Goal: Task Accomplishment & Management: Manage account settings

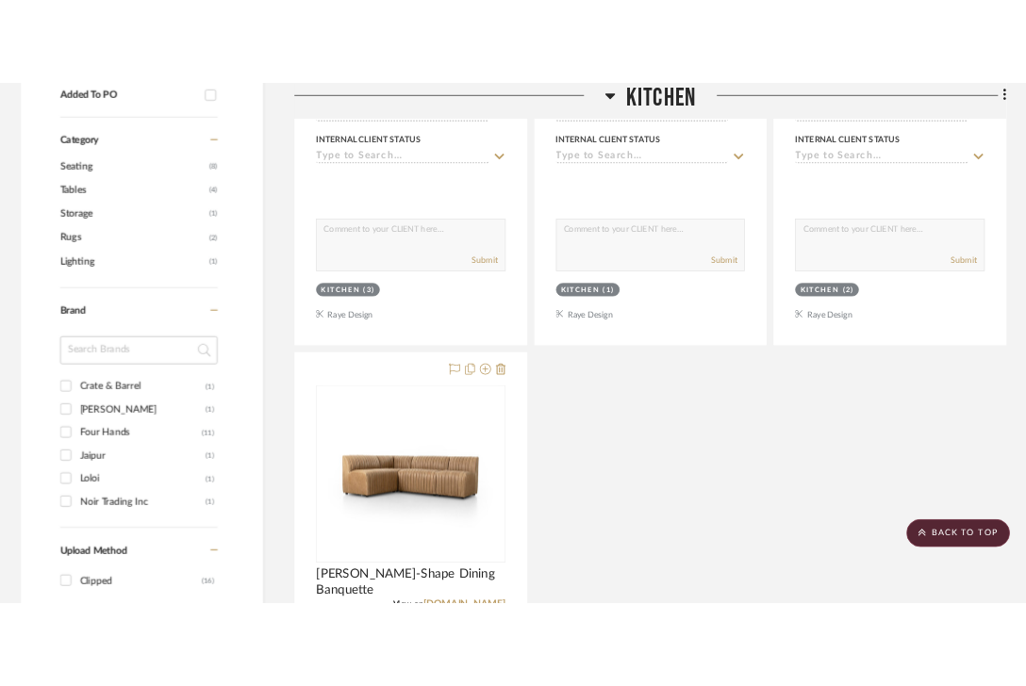
scroll to position [1144, 0]
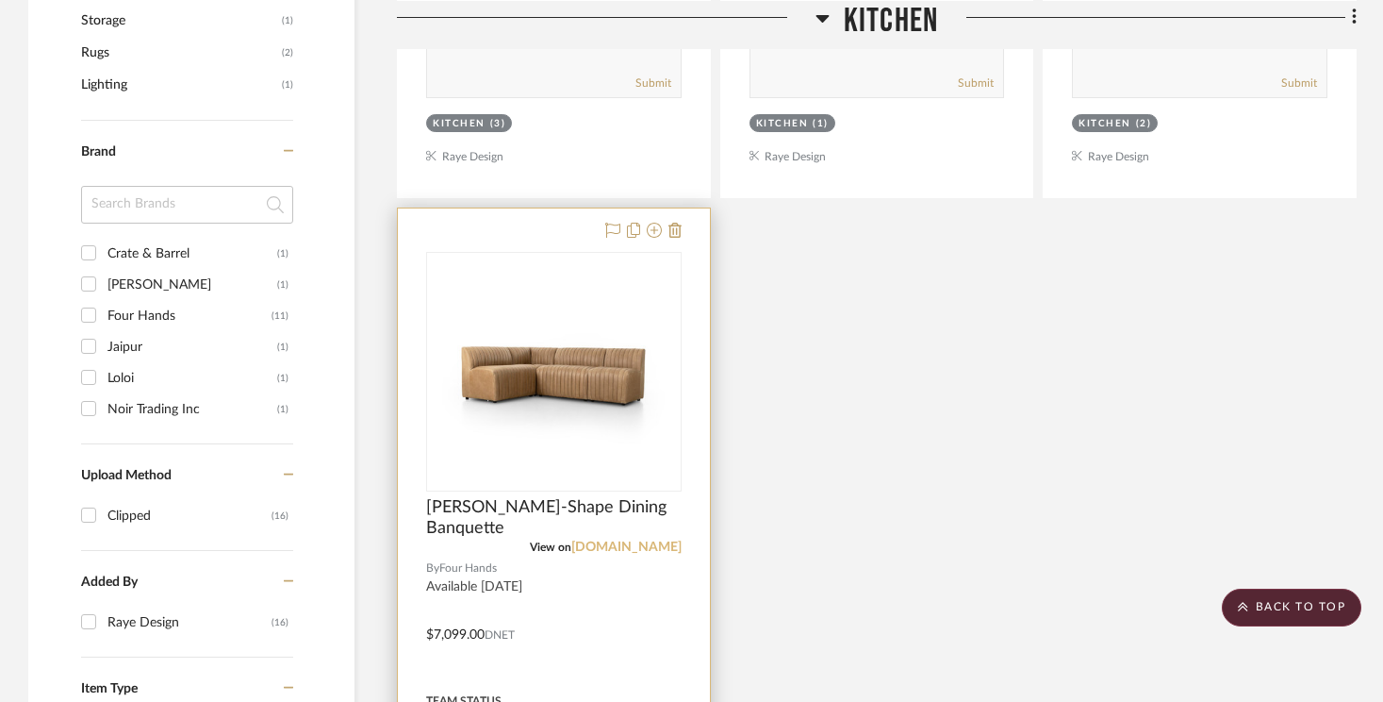
click at [628, 542] on link "app.stylerow.com" at bounding box center [626, 546] width 110 height 13
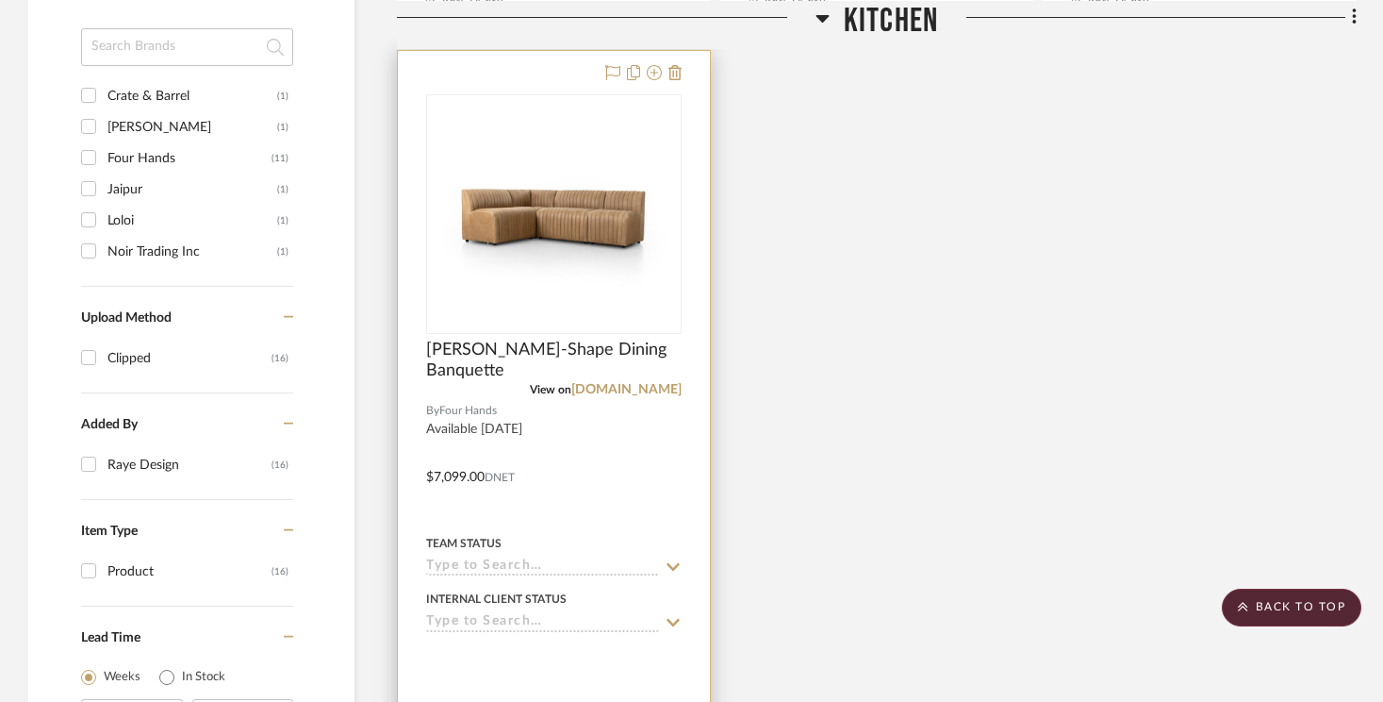
scroll to position [1246, 0]
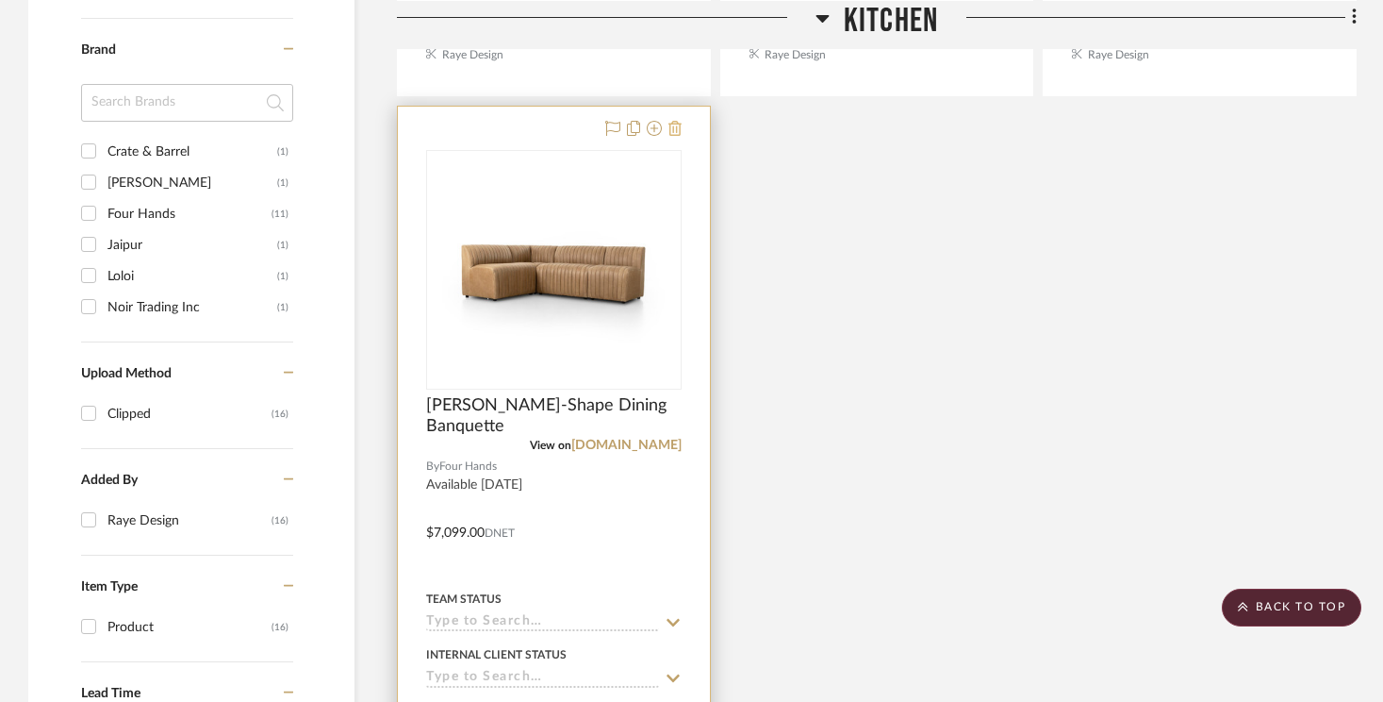
click at [675, 123] on icon at bounding box center [675, 128] width 13 height 15
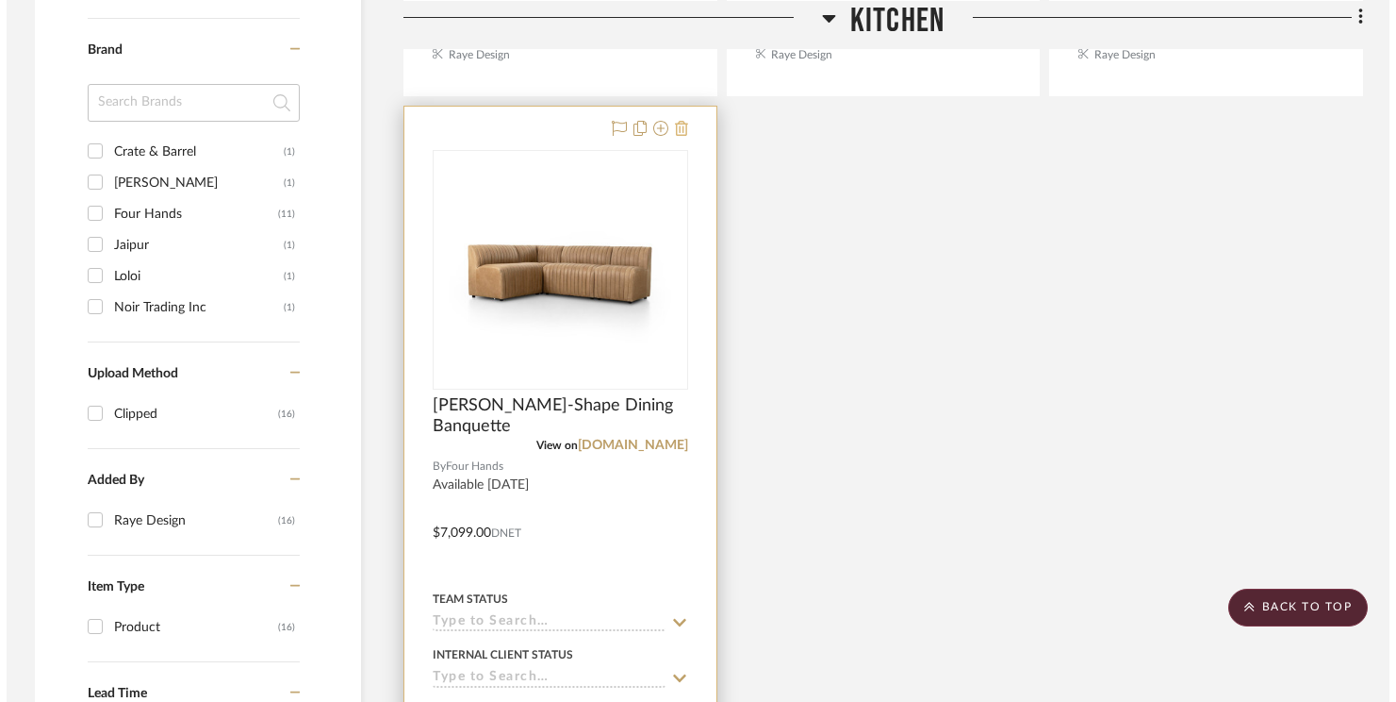
scroll to position [0, 0]
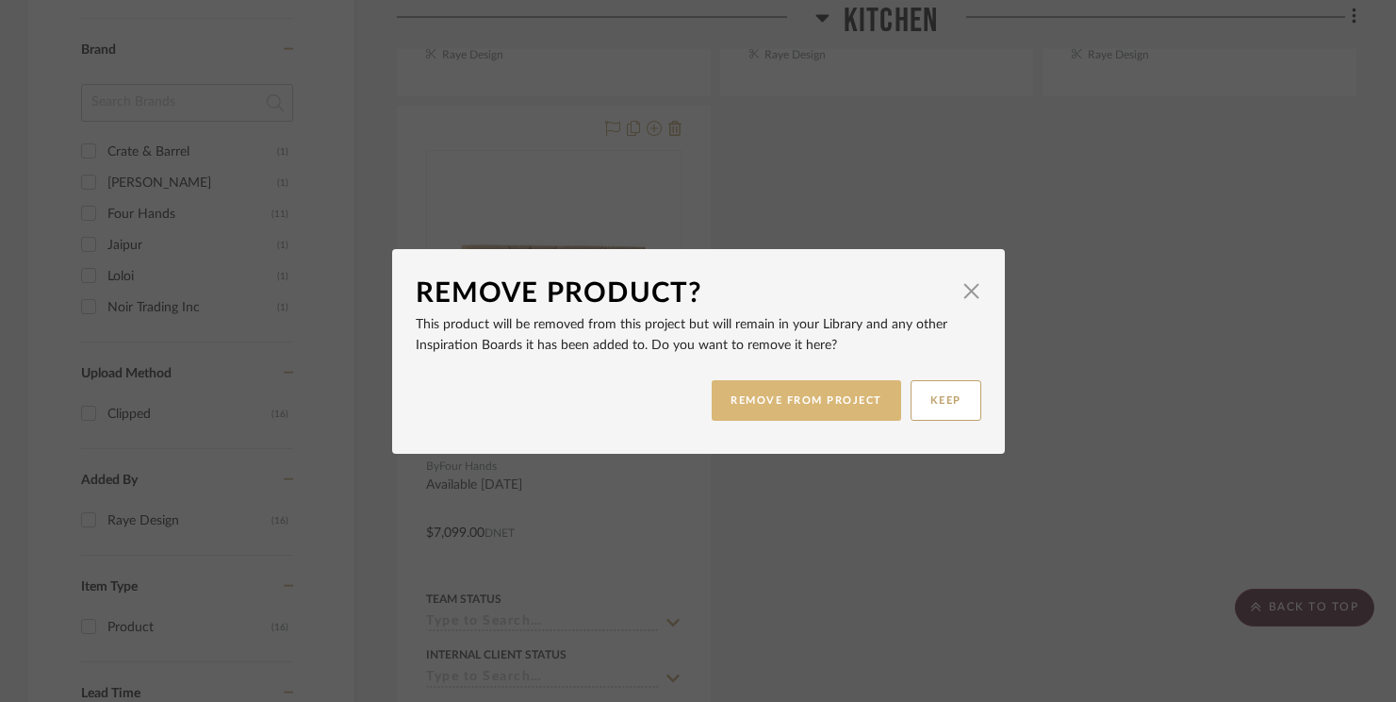
click at [795, 411] on button "REMOVE FROM PROJECT" at bounding box center [807, 400] width 190 height 41
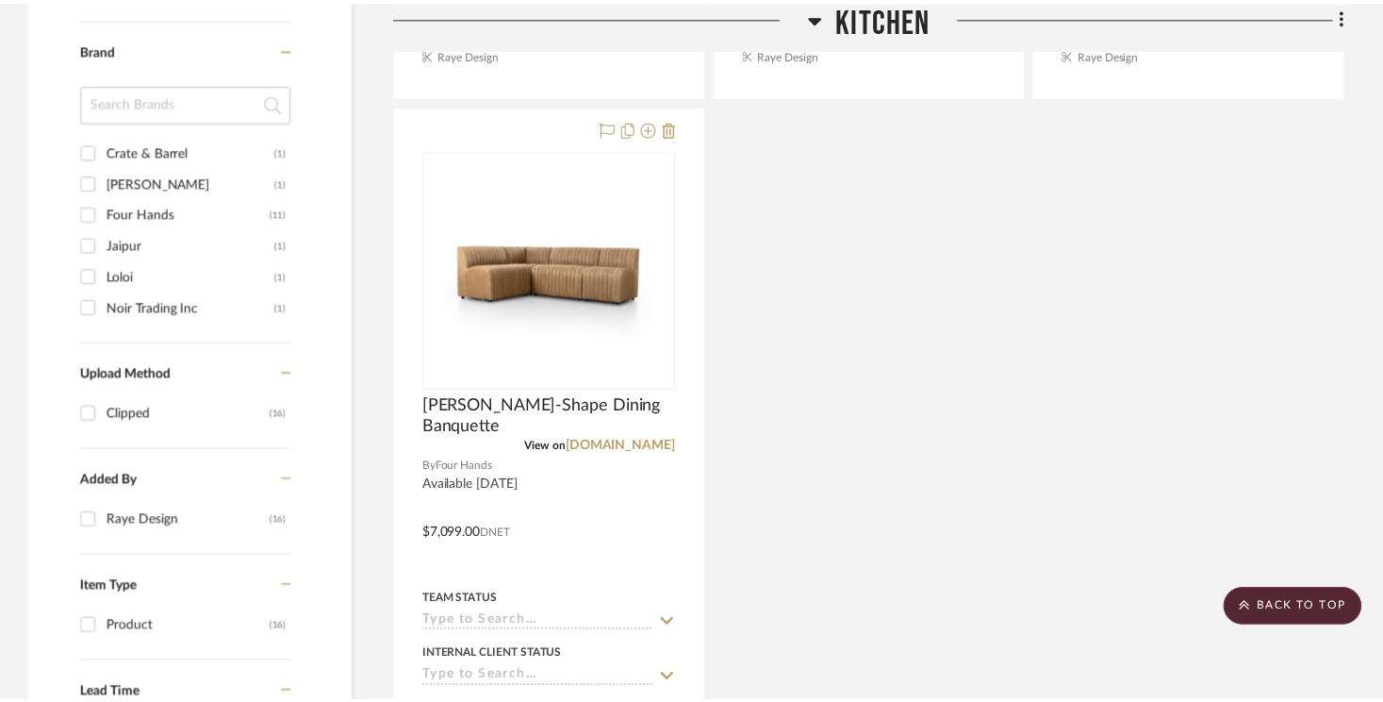
scroll to position [1246, 0]
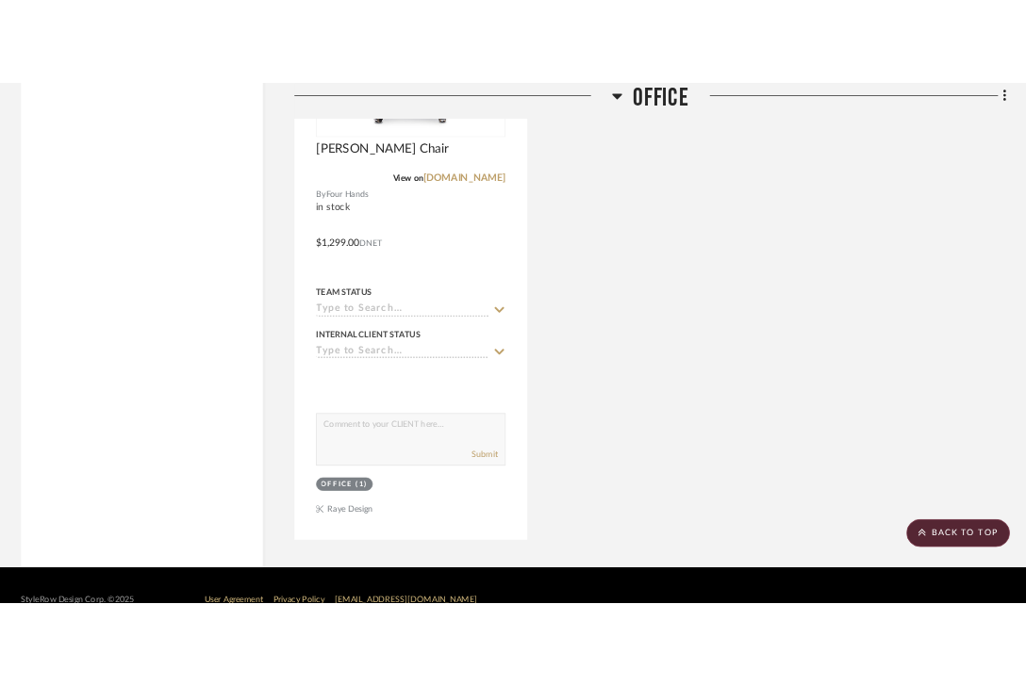
scroll to position [5950, 0]
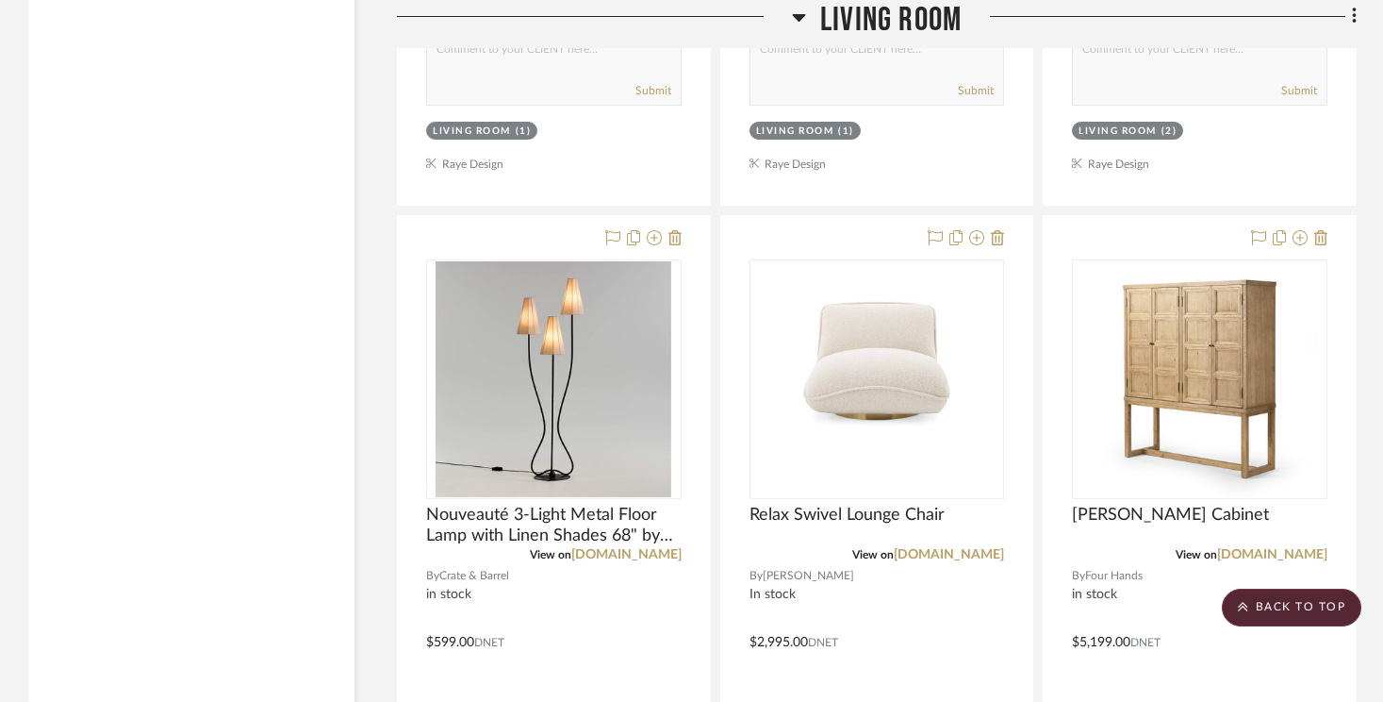
scroll to position [2863, 0]
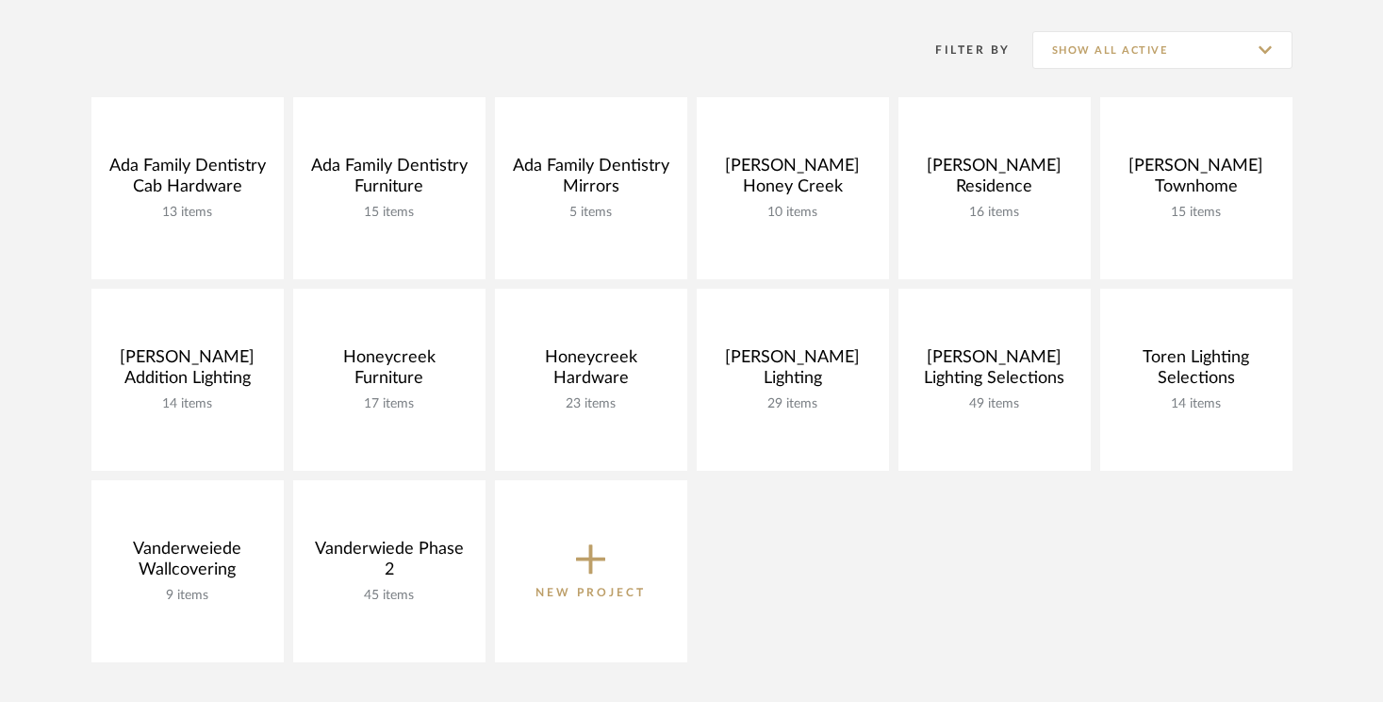
scroll to position [258, 0]
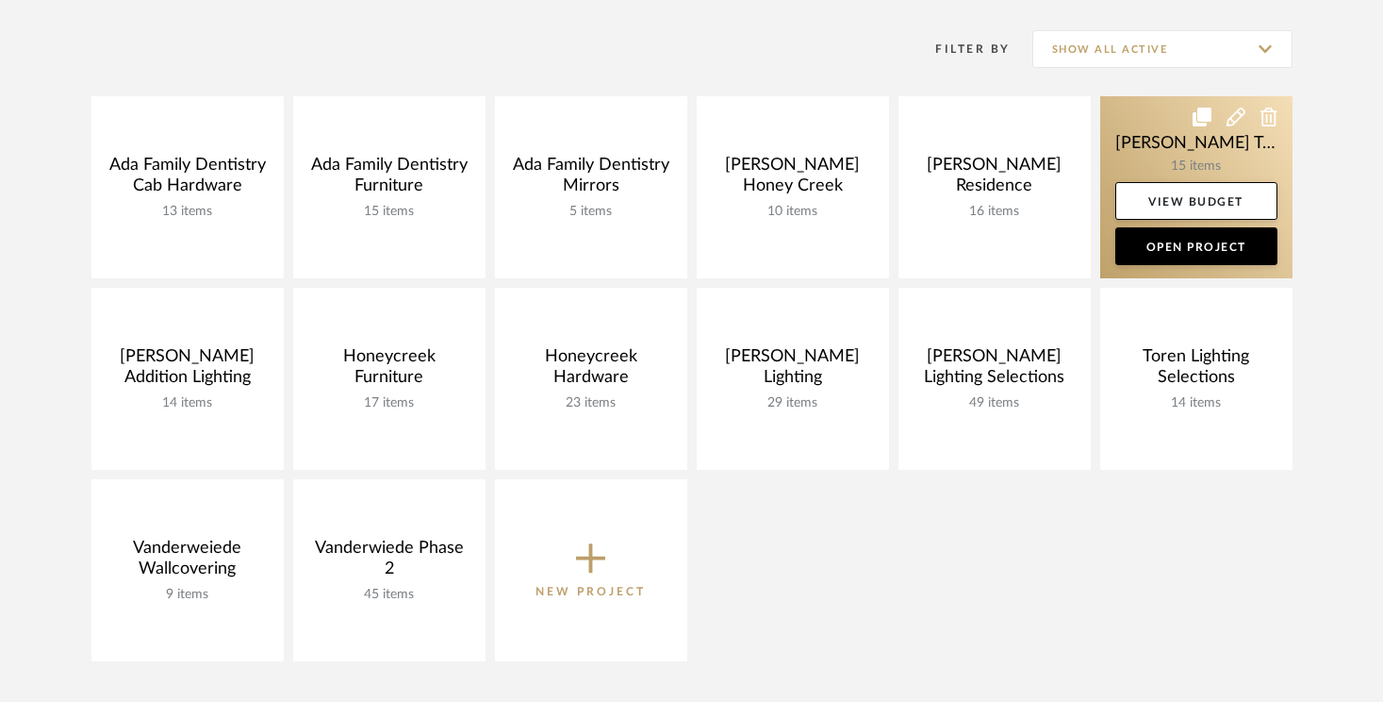
click at [1038, 139] on link at bounding box center [1196, 187] width 192 height 182
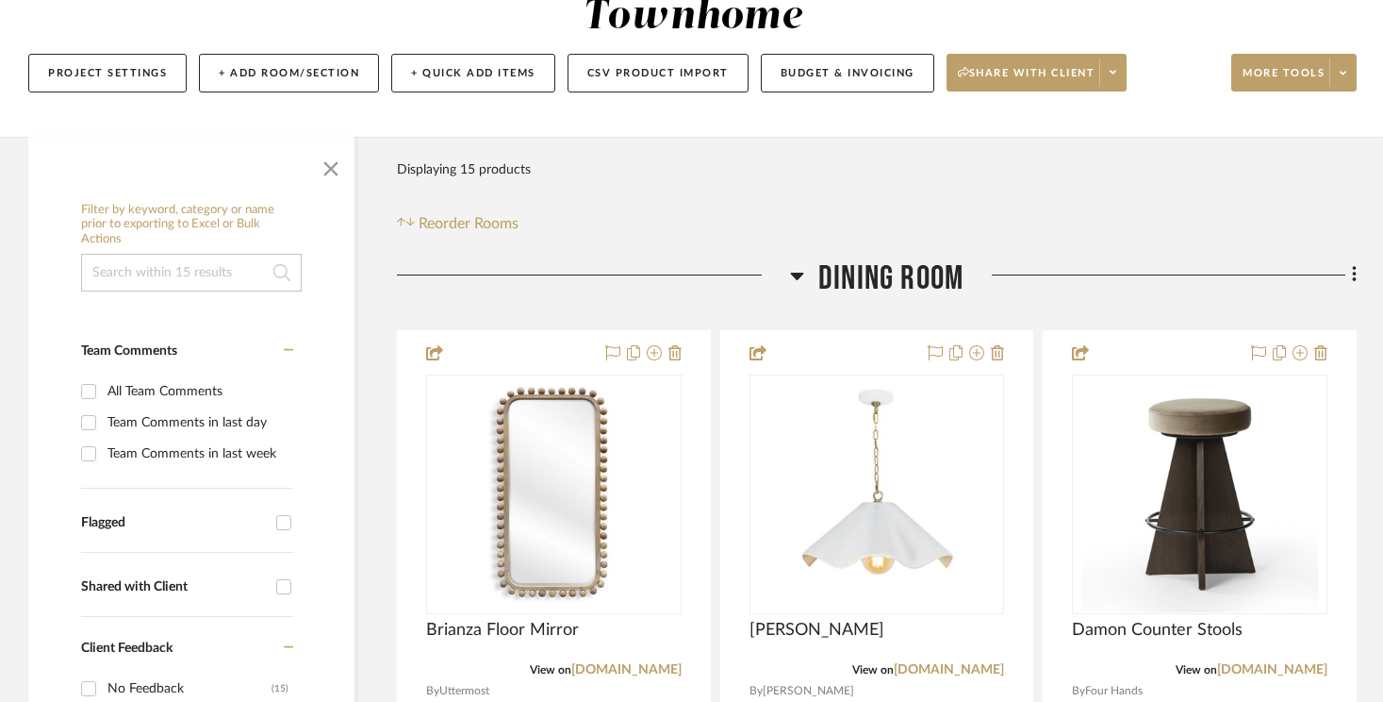
scroll to position [374, 0]
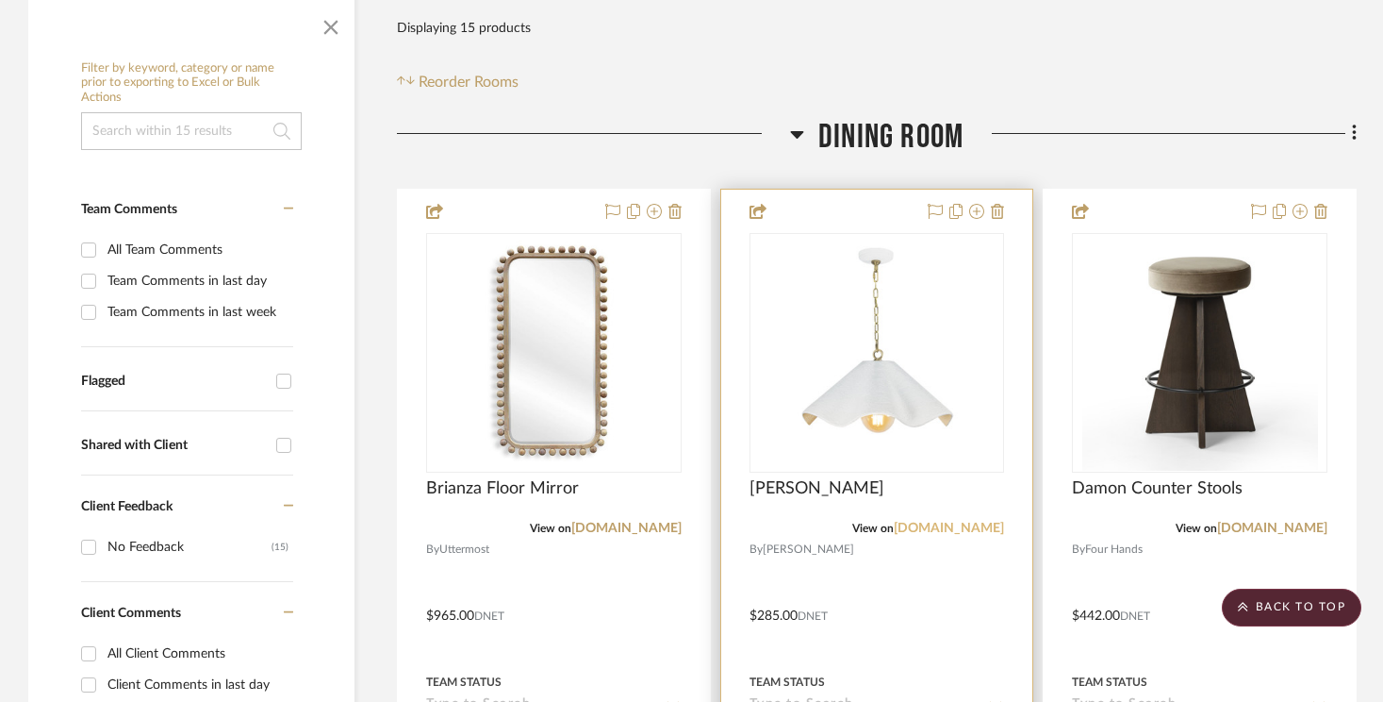
click at [938, 521] on link "[DOMAIN_NAME]" at bounding box center [949, 527] width 110 height 13
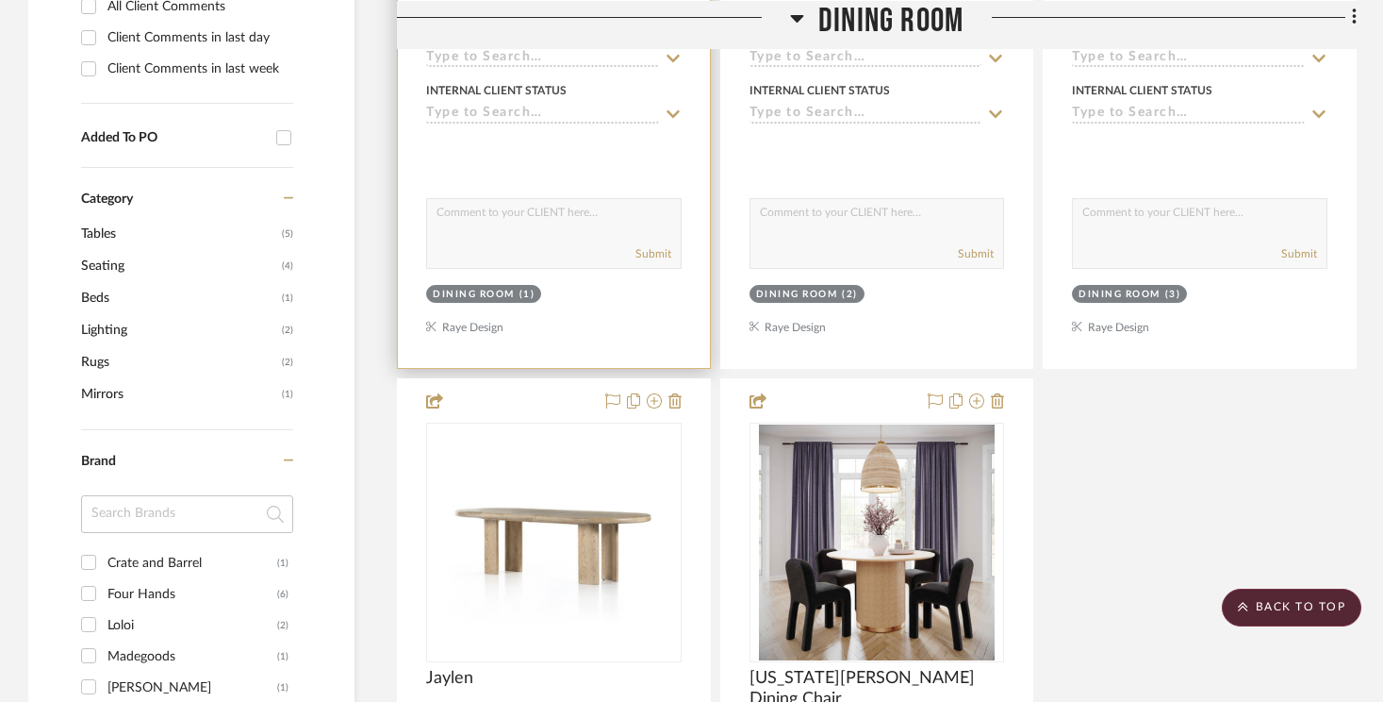
scroll to position [1136, 0]
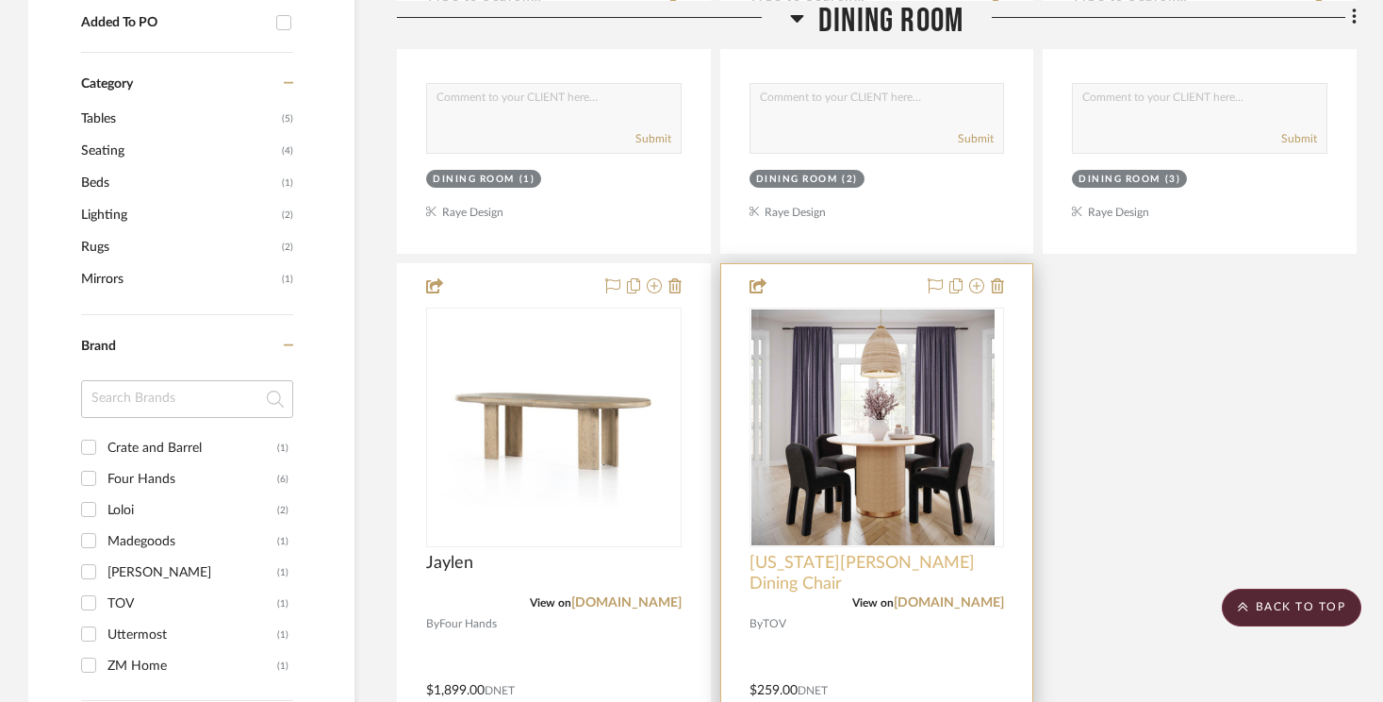
click at [811, 553] on span "[US_STATE][PERSON_NAME] Dining Chair" at bounding box center [878, 573] width 256 height 41
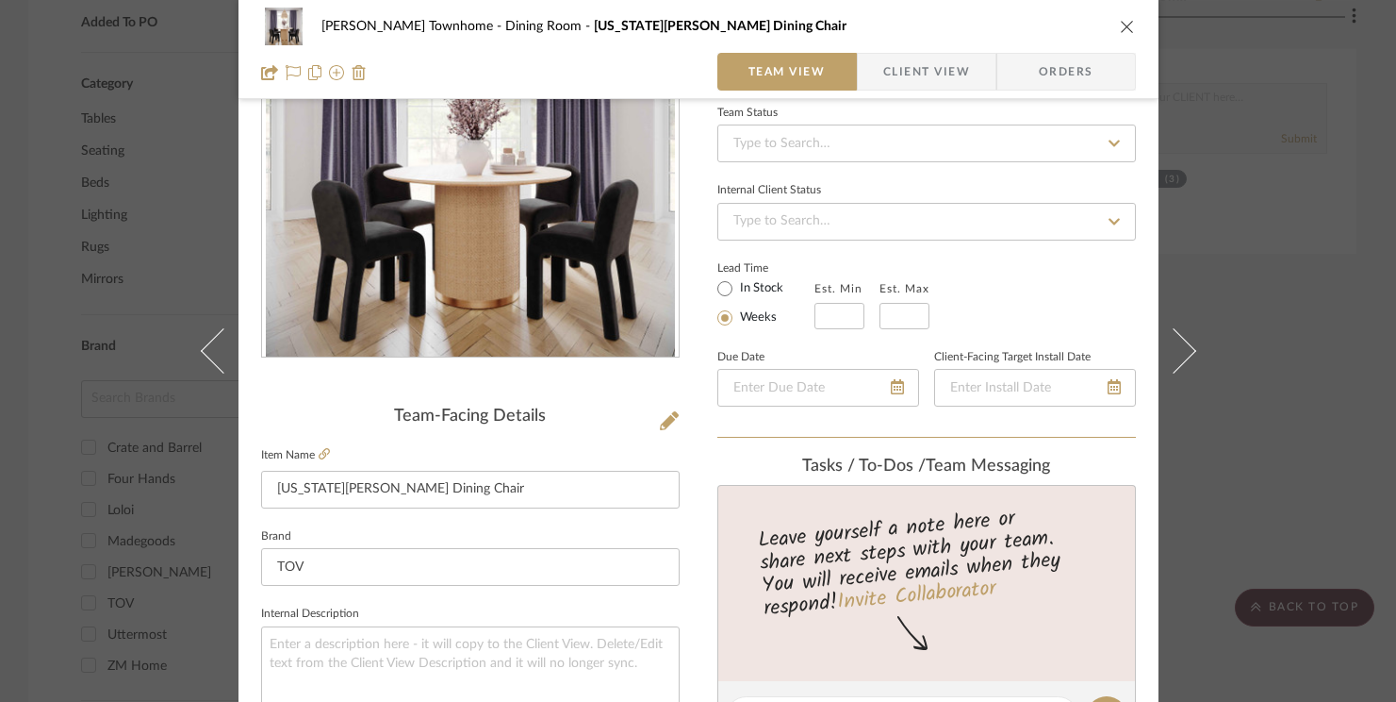
scroll to position [303, 0]
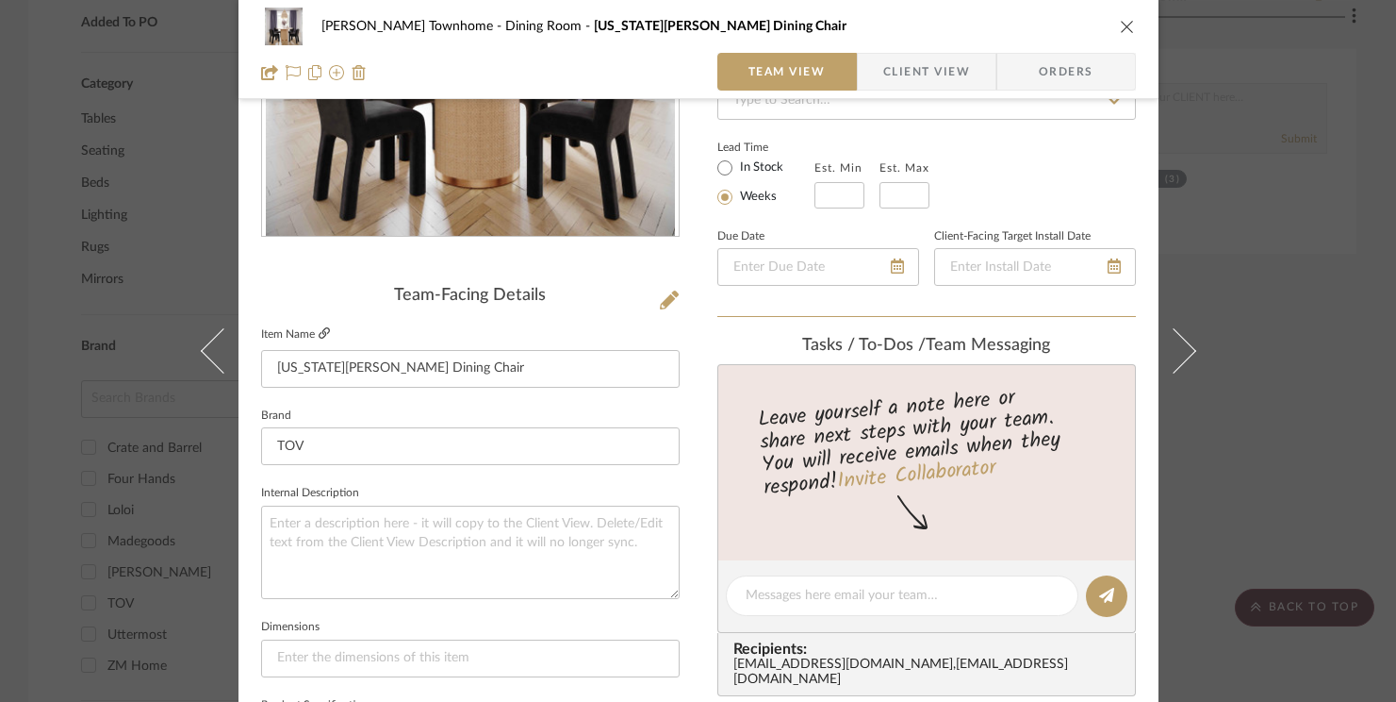
click at [319, 332] on icon at bounding box center [324, 332] width 11 height 11
click at [1038, 27] on icon "close" at bounding box center [1127, 26] width 15 height 15
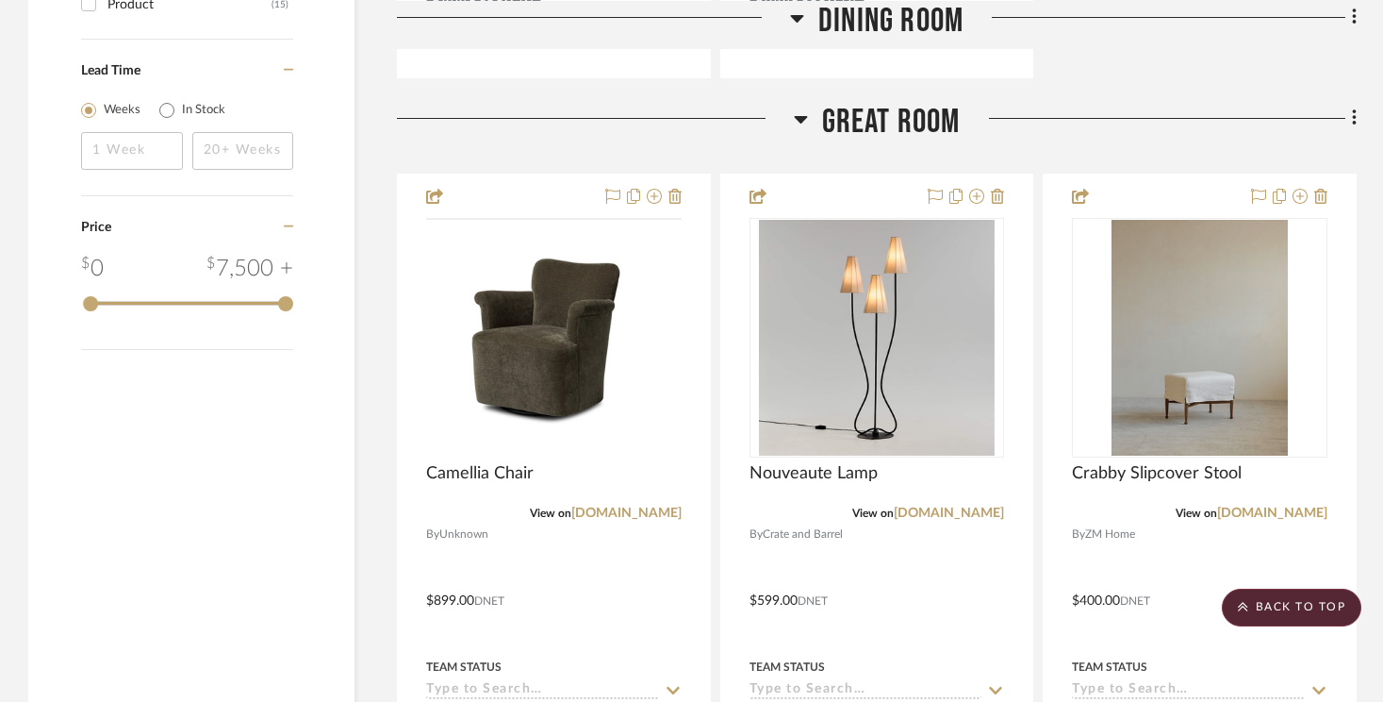
scroll to position [2172, 0]
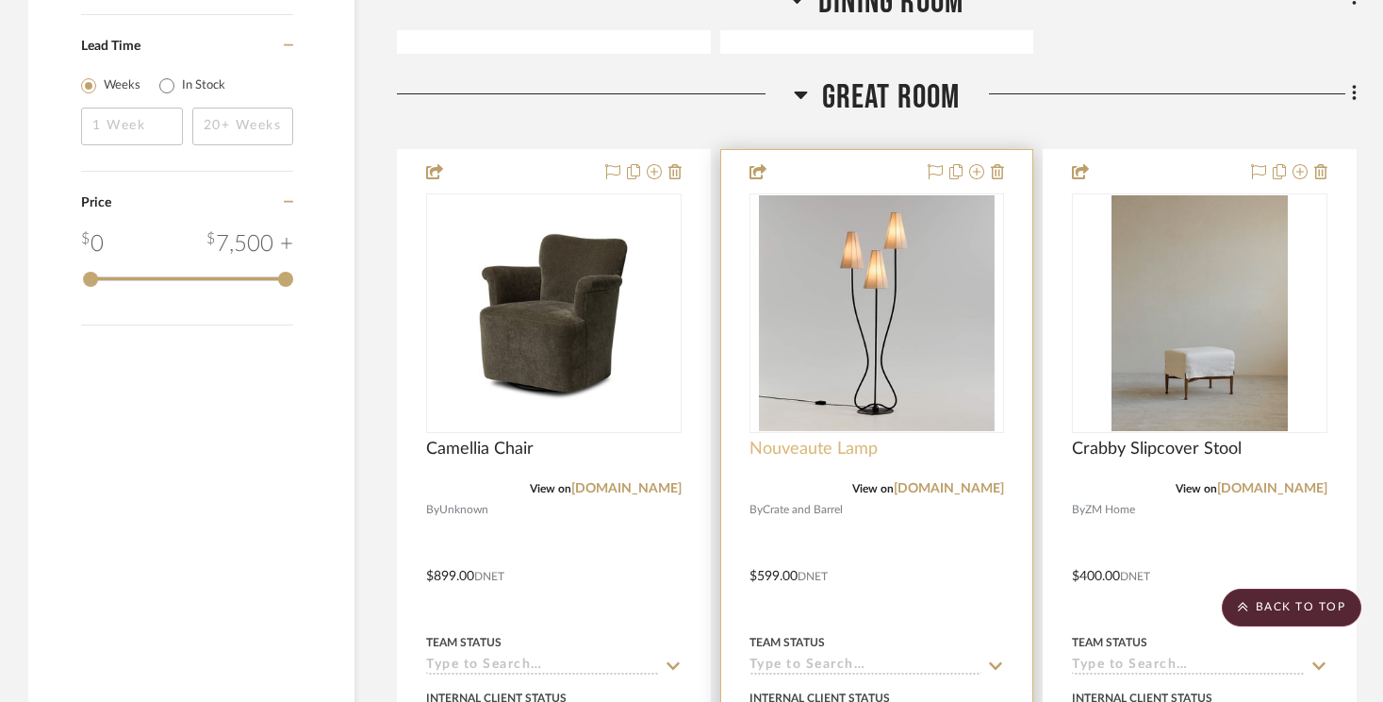
click at [848, 438] on span "Nouveaute Lamp" at bounding box center [814, 448] width 128 height 21
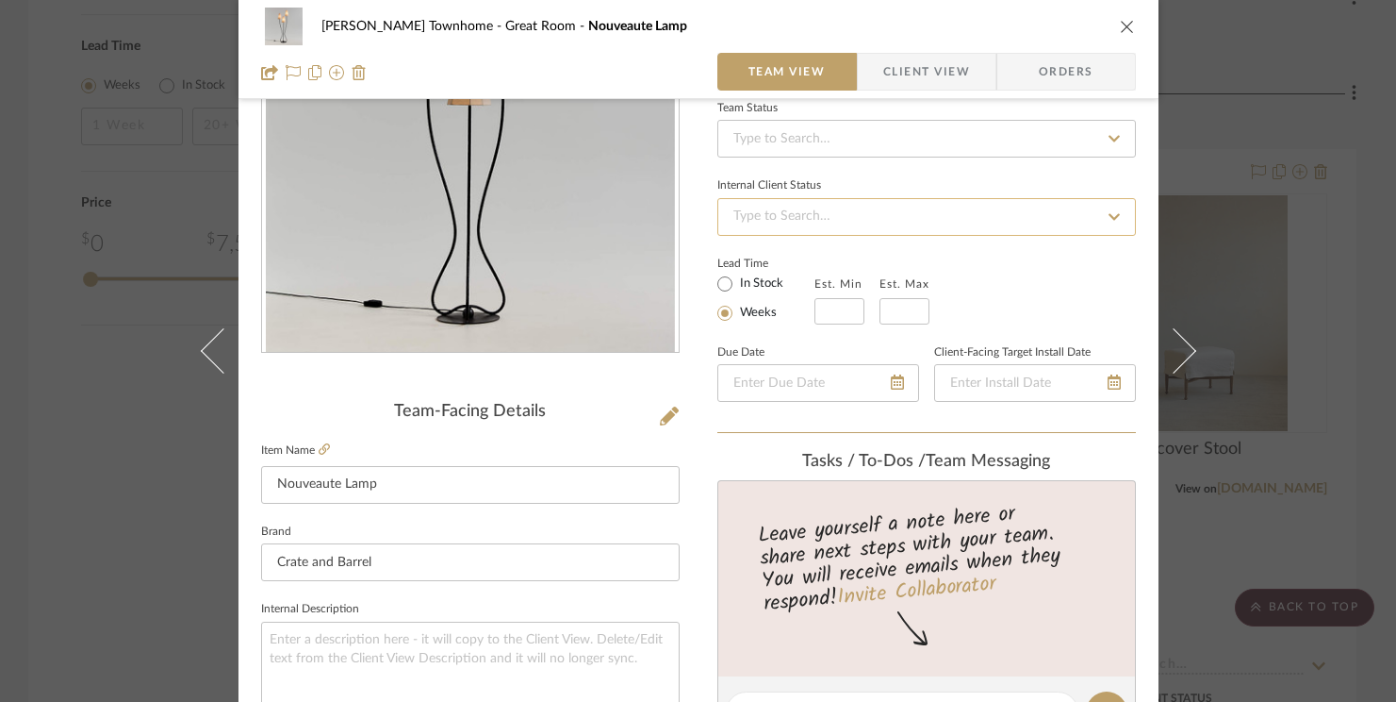
scroll to position [321, 0]
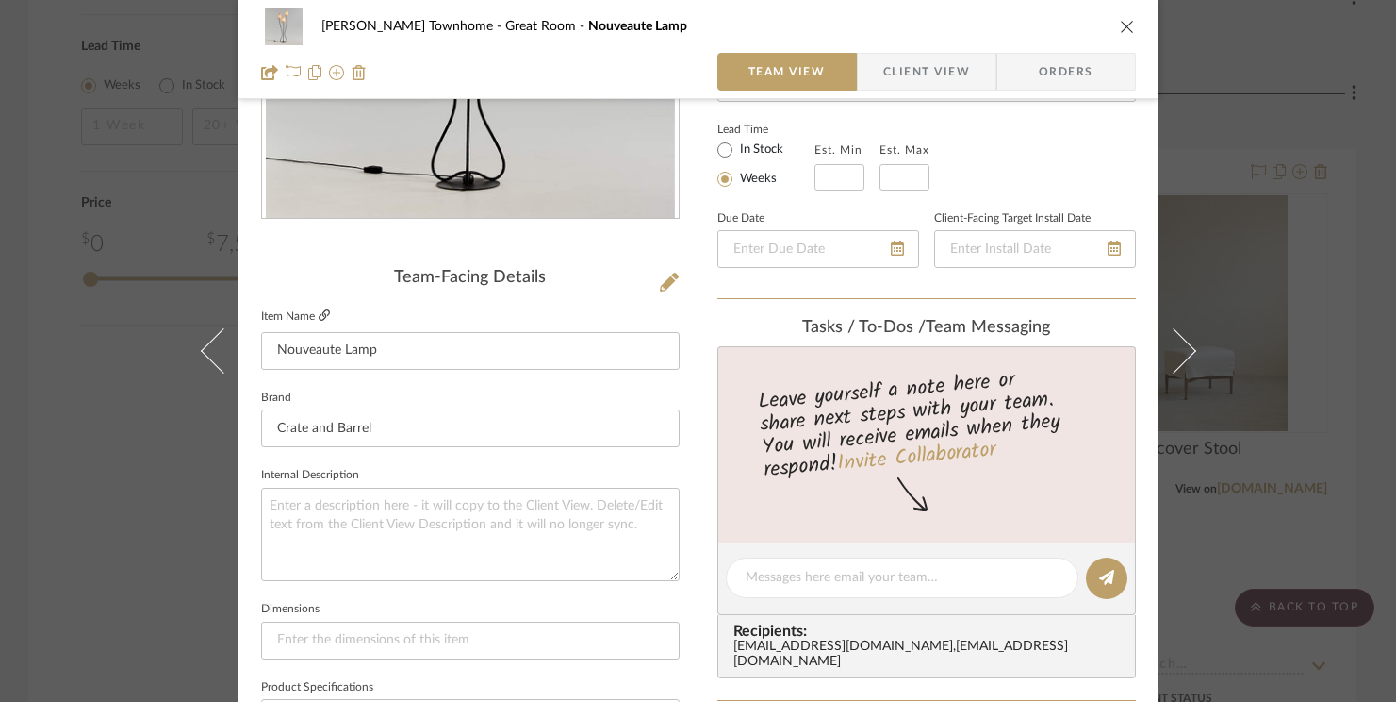
click at [322, 318] on icon at bounding box center [324, 314] width 11 height 11
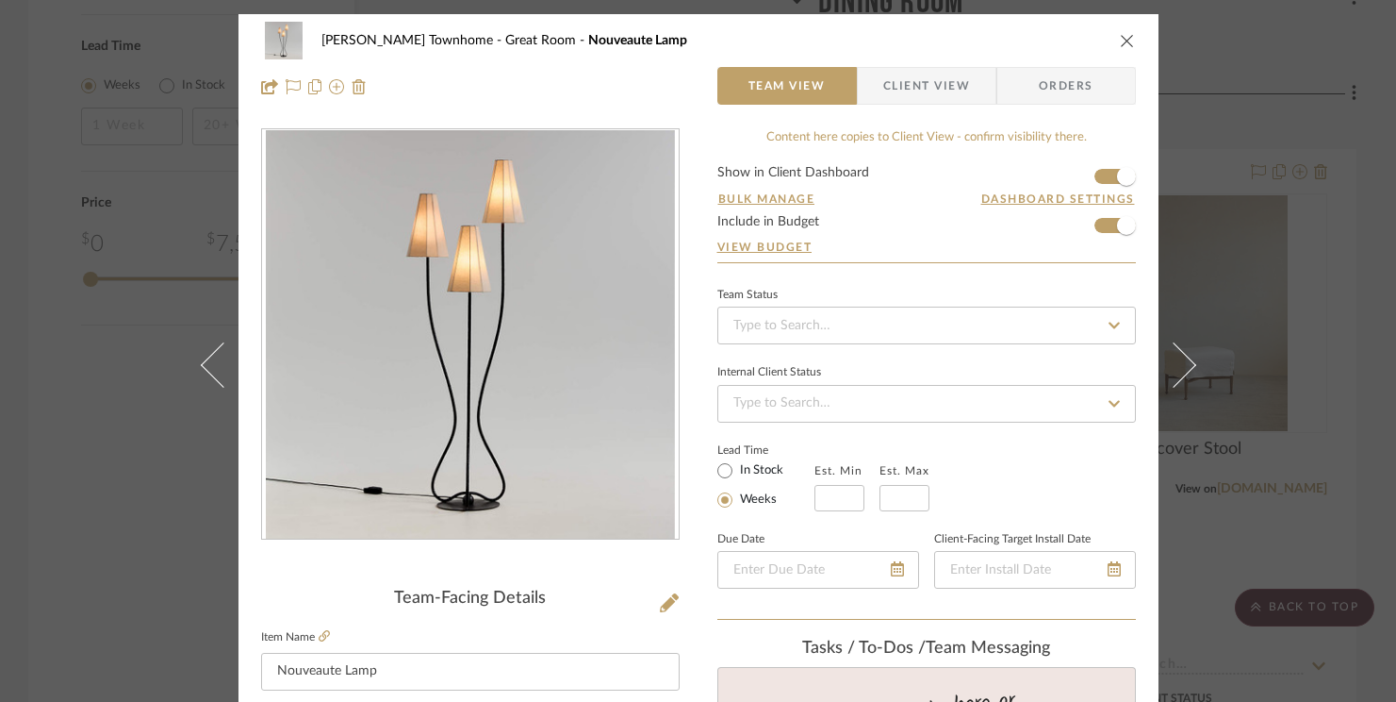
click at [1038, 41] on icon "close" at bounding box center [1127, 40] width 15 height 15
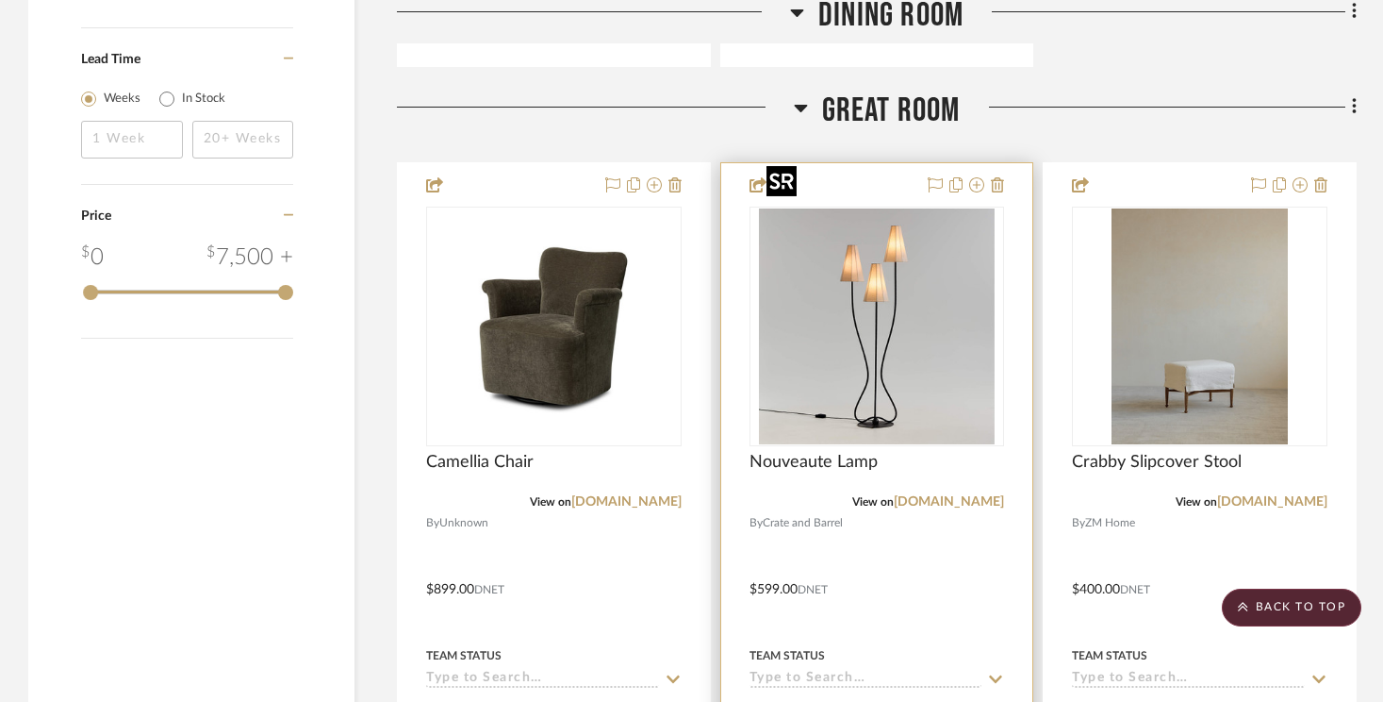
scroll to position [2161, 0]
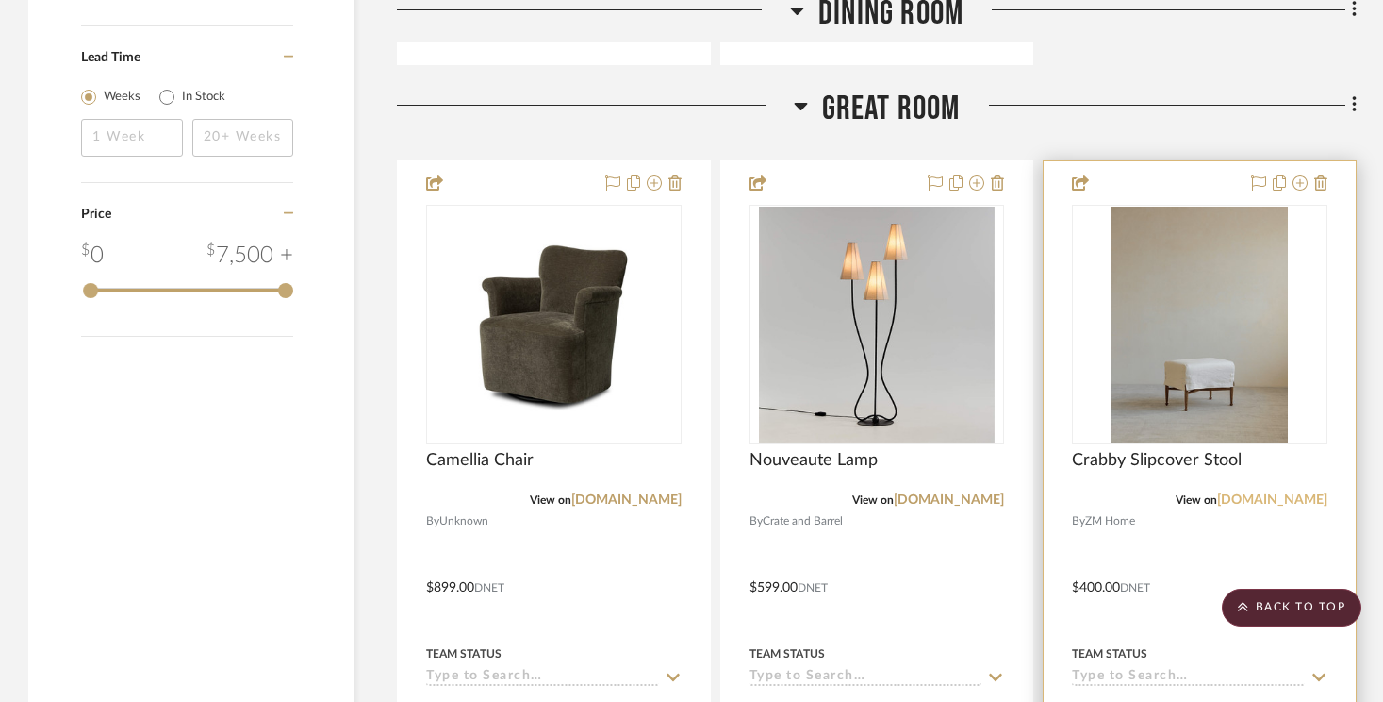
click at [1038, 493] on link "[DOMAIN_NAME]" at bounding box center [1272, 499] width 110 height 13
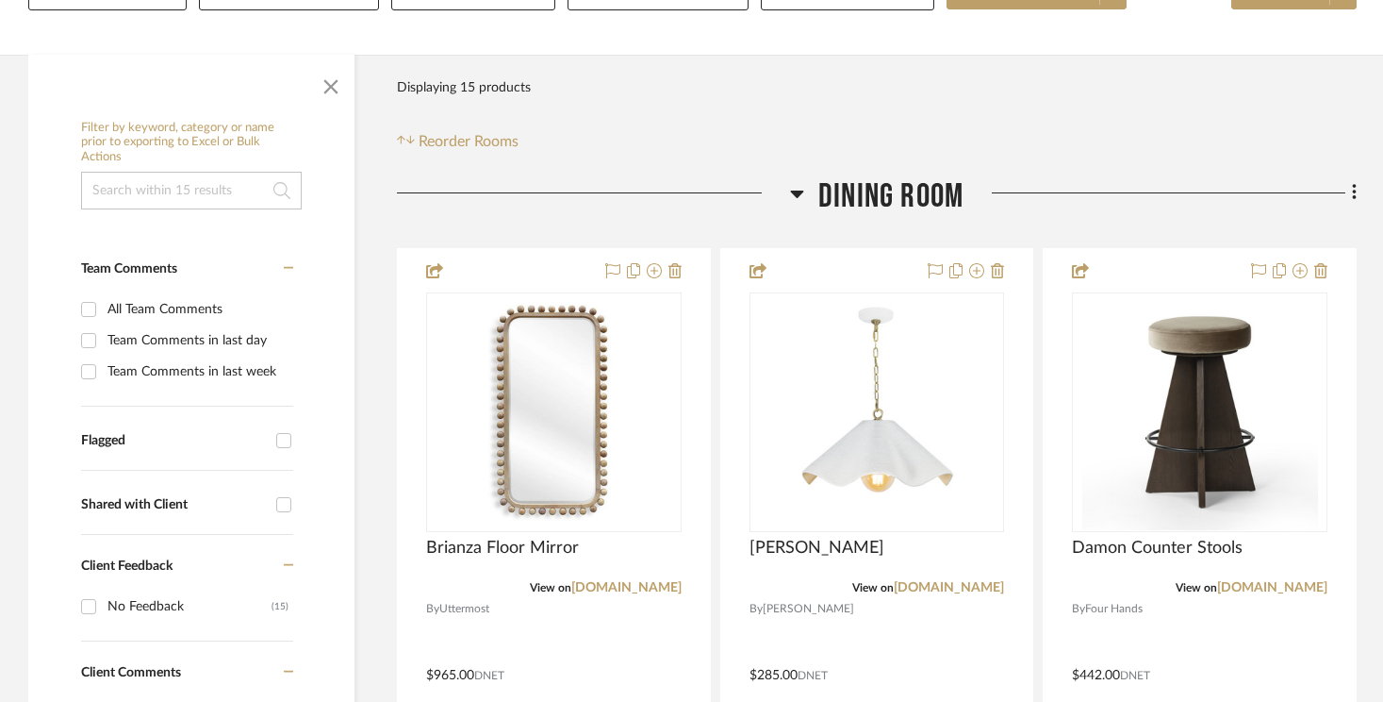
scroll to position [462, 0]
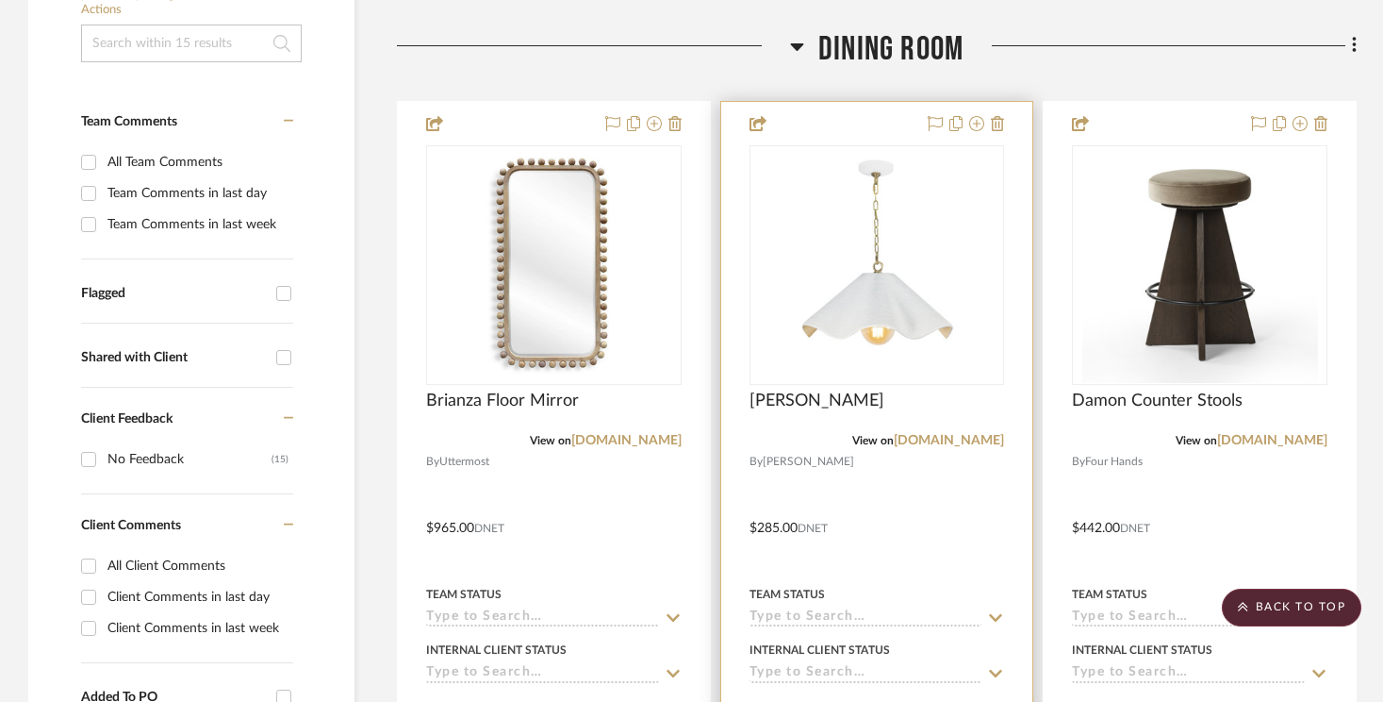
click at [794, 338] on div at bounding box center [877, 514] width 312 height 825
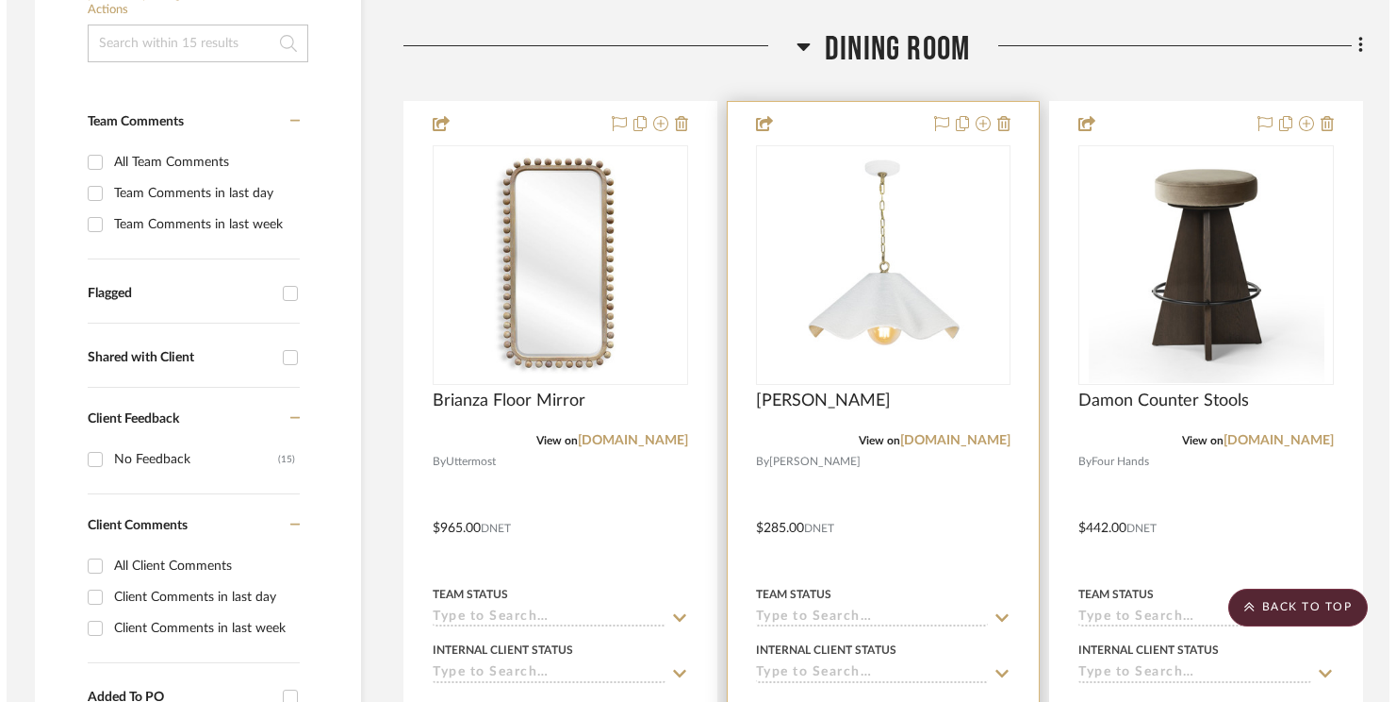
scroll to position [0, 0]
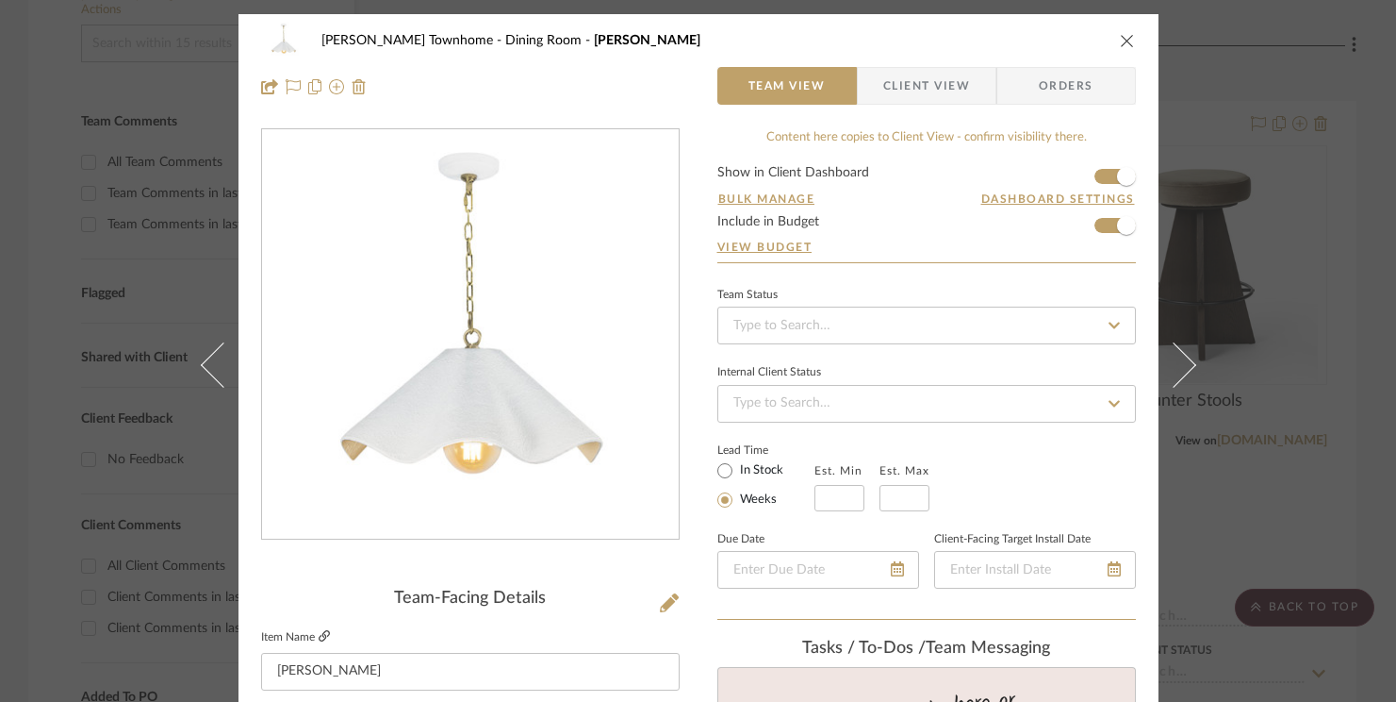
click at [319, 634] on icon at bounding box center [324, 635] width 11 height 11
